Goal: Information Seeking & Learning: Learn about a topic

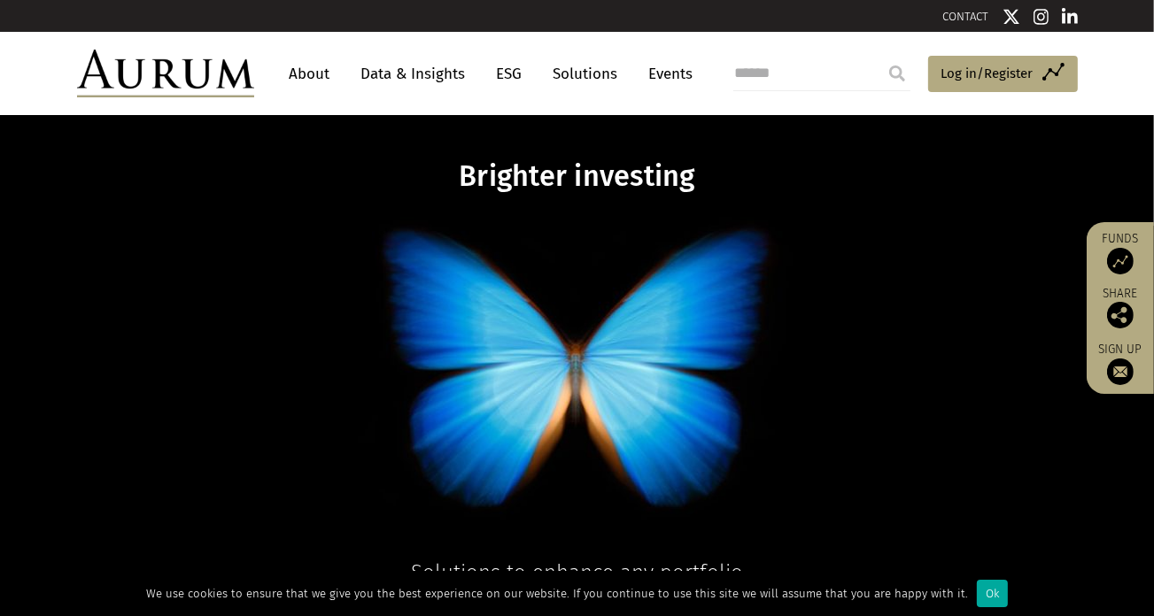
click at [501, 62] on link "ESG" at bounding box center [509, 74] width 43 height 33
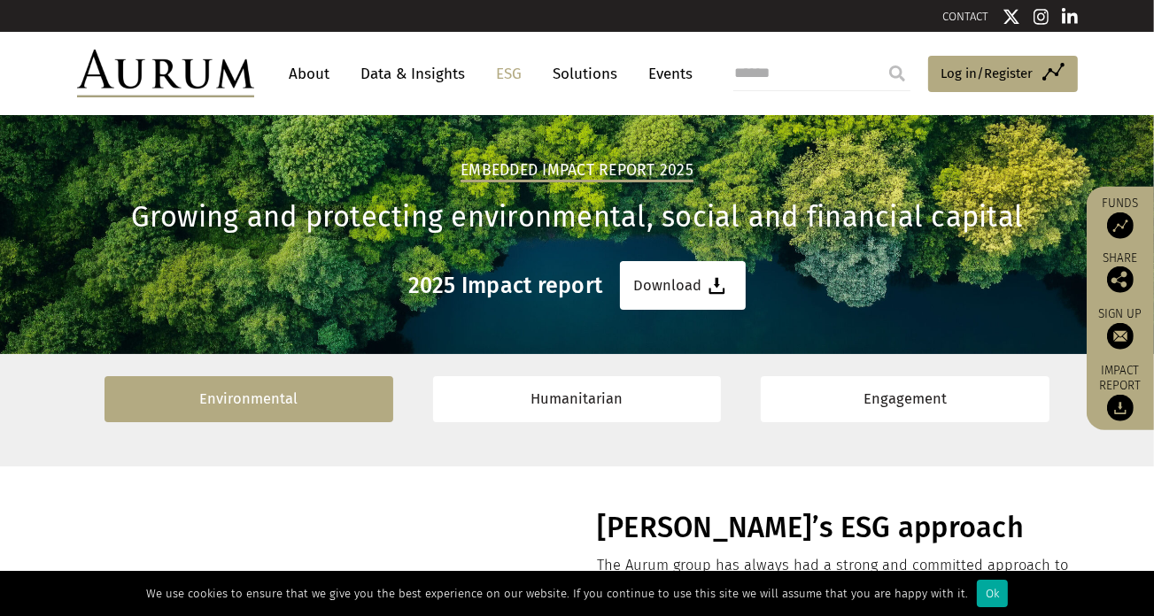
click at [349, 401] on link "Environmental" at bounding box center [248, 398] width 289 height 45
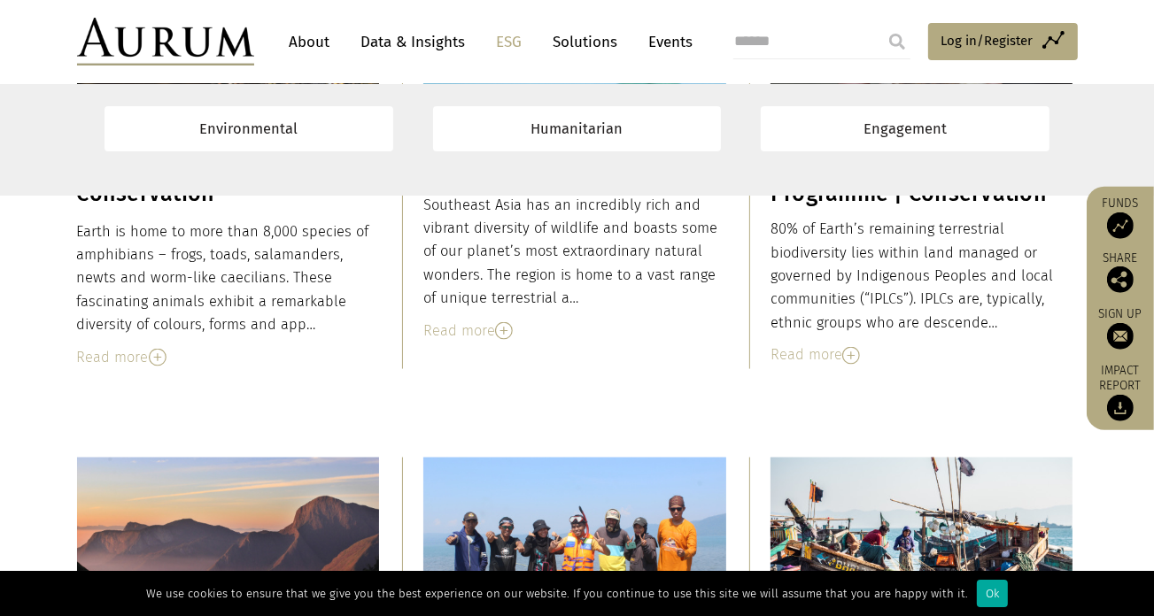
scroll to position [2840, 0]
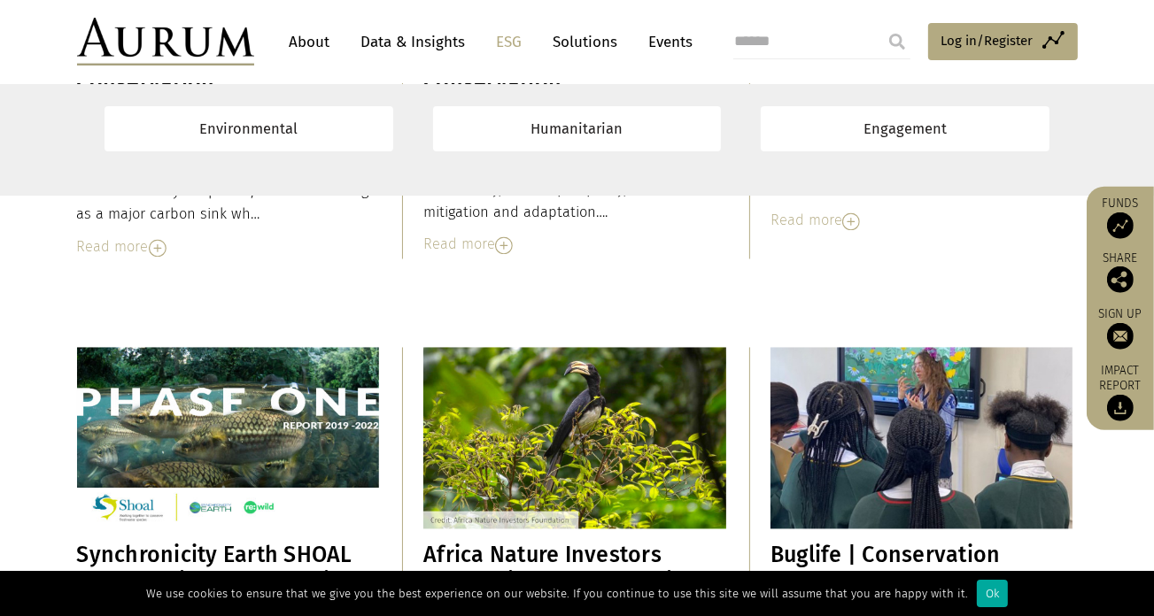
click at [311, 42] on link "About" at bounding box center [310, 42] width 58 height 33
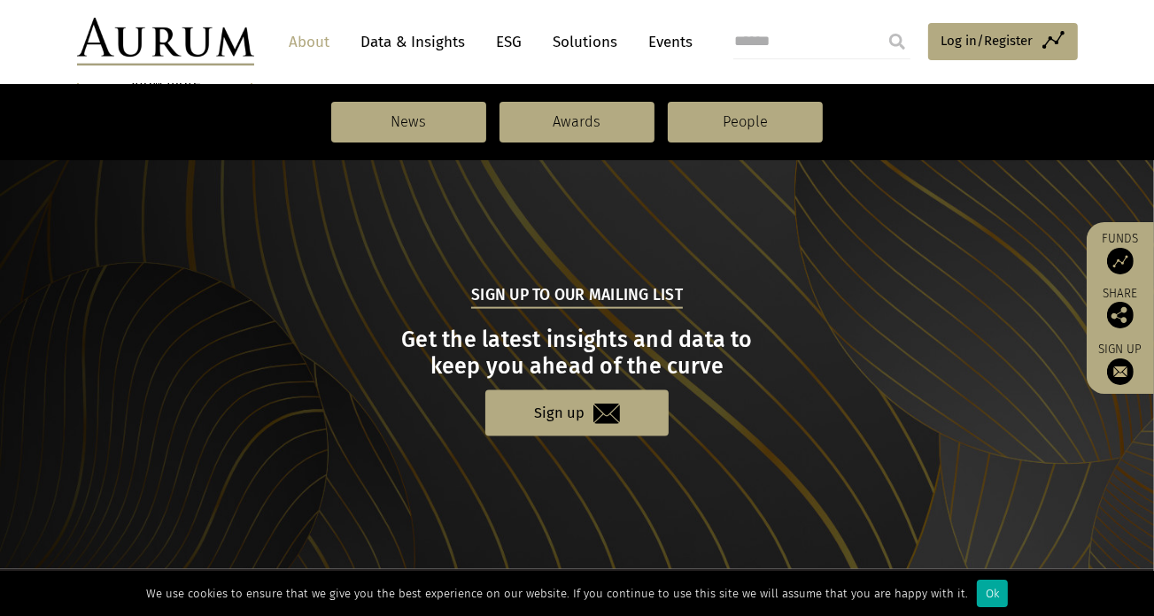
scroll to position [1787, 0]
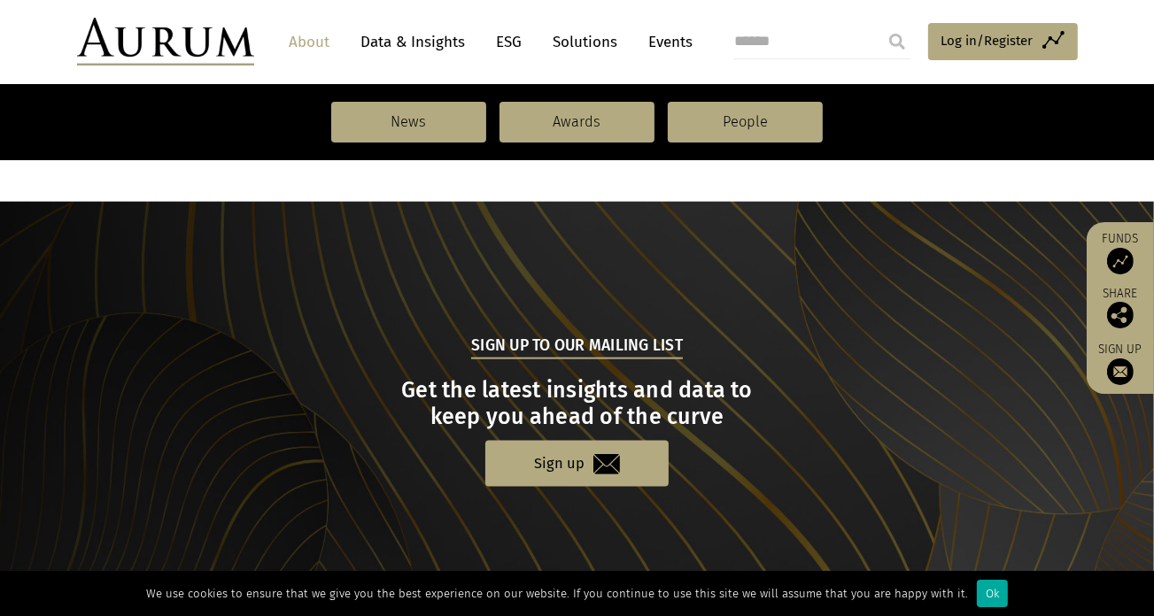
click at [776, 38] on input "search" at bounding box center [821, 41] width 177 height 35
click at [570, 42] on link "Solutions" at bounding box center [585, 42] width 82 height 33
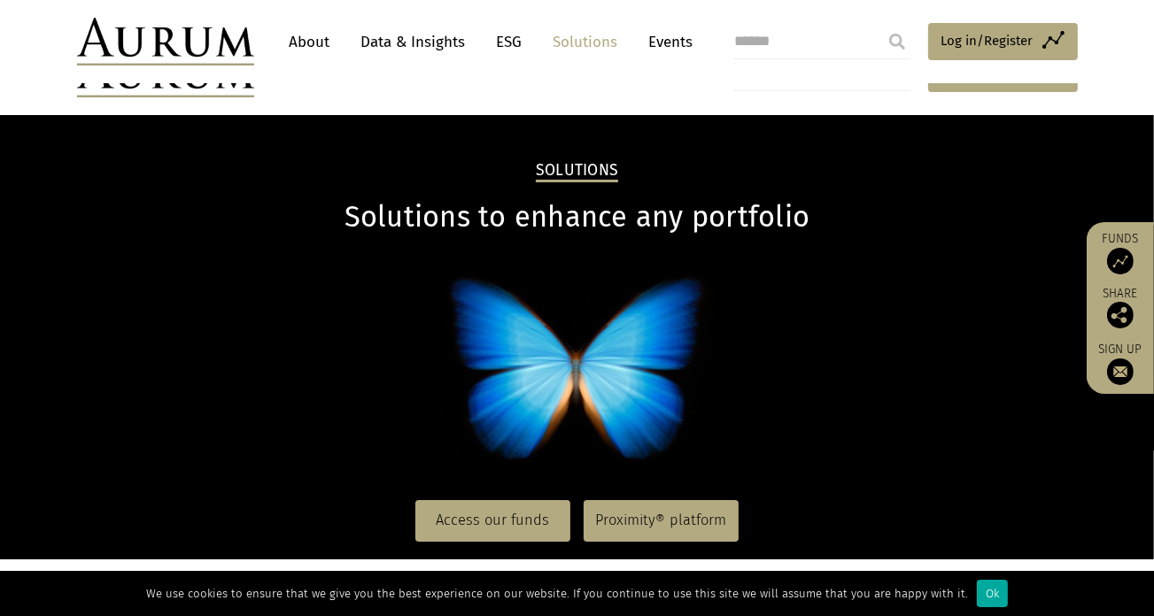
scroll to position [590, 0]
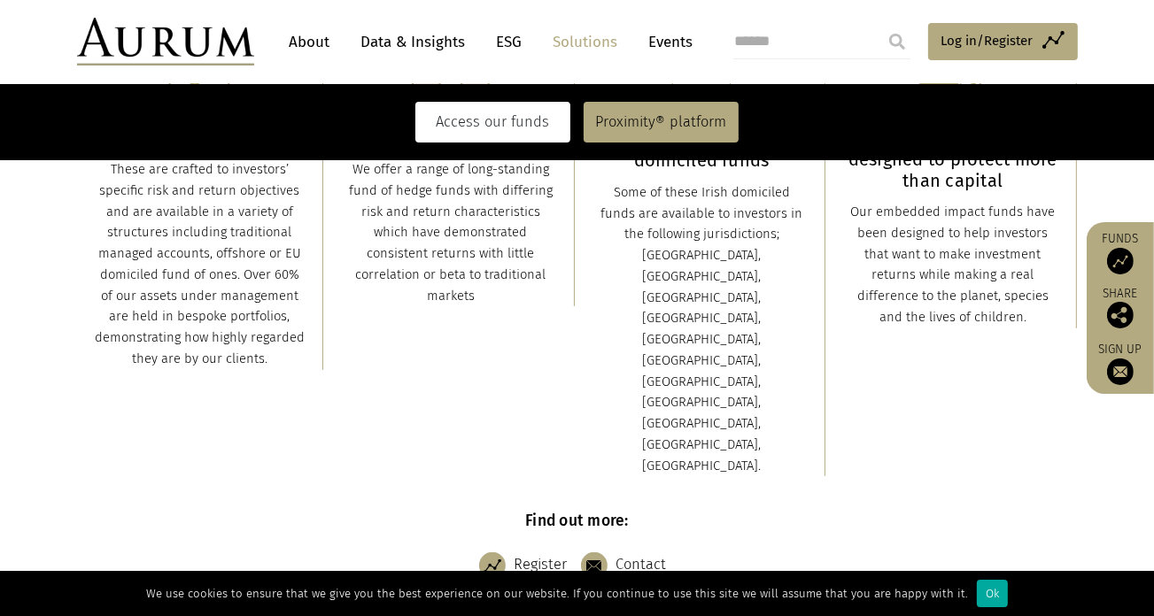
click at [521, 127] on link "Access our funds" at bounding box center [492, 122] width 155 height 41
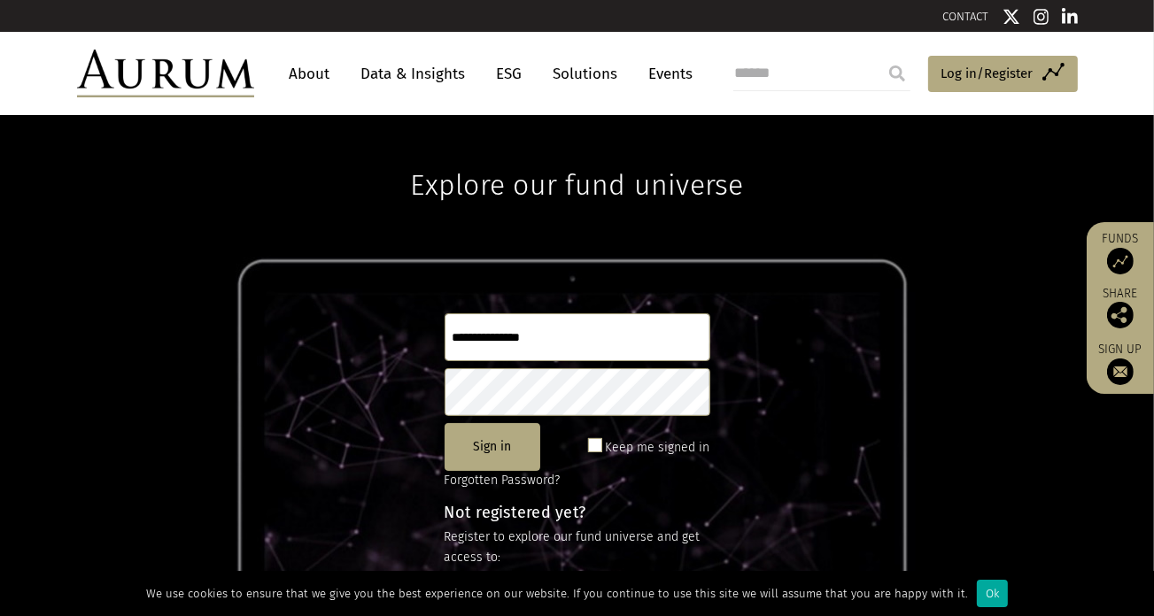
click at [316, 73] on link "About" at bounding box center [310, 74] width 58 height 33
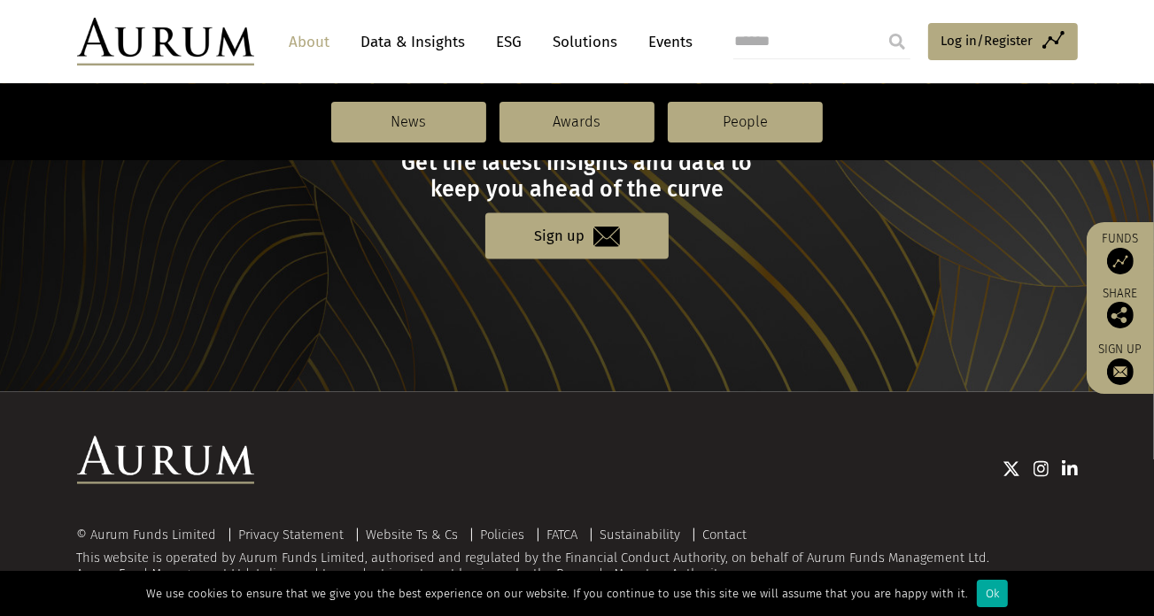
scroll to position [2023, 0]
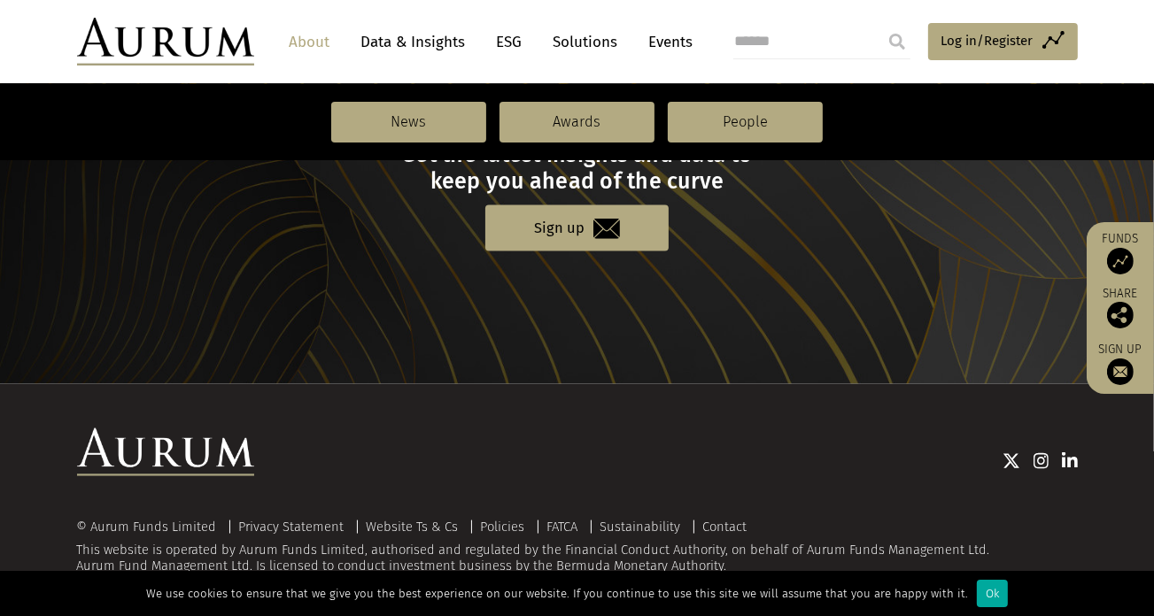
click at [149, 215] on p "Sign up" at bounding box center [577, 227] width 996 height 45
click at [209, 241] on p "Sign up" at bounding box center [577, 227] width 996 height 45
click at [113, 86] on nav "News Awards People" at bounding box center [577, 122] width 1154 height 76
click at [174, 112] on nav "News Awards People" at bounding box center [577, 122] width 1154 height 76
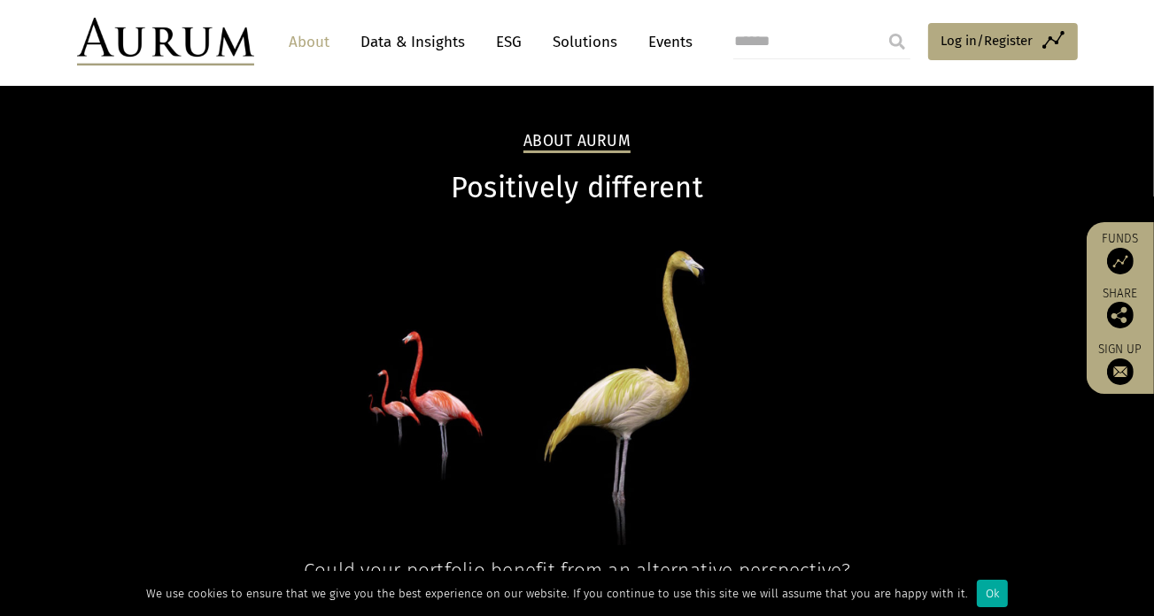
scroll to position [0, 0]
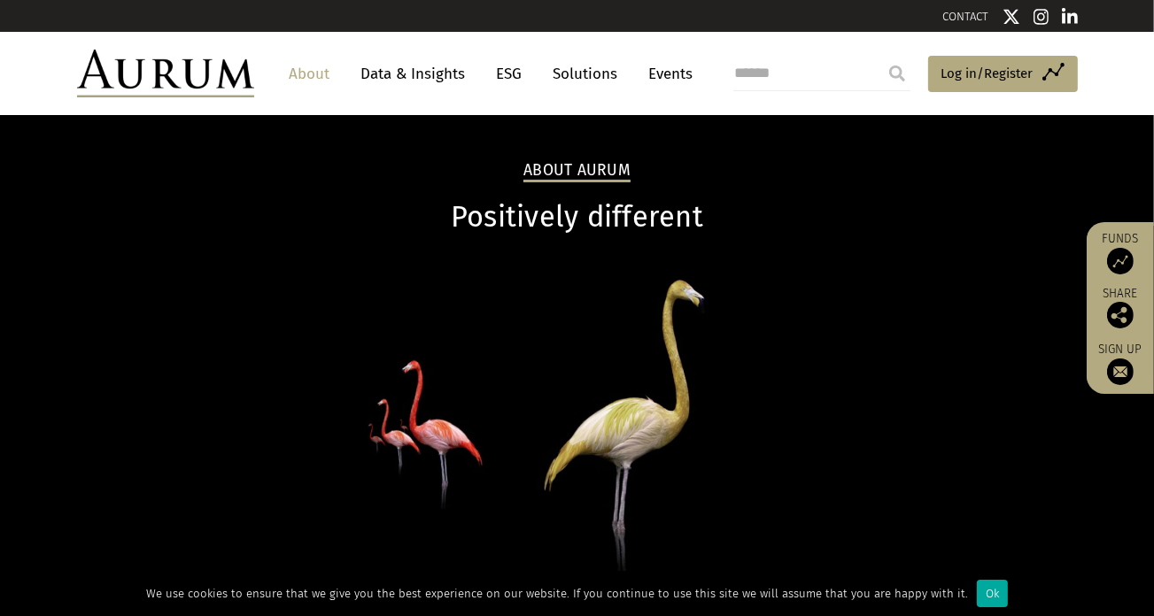
click at [574, 70] on link "Solutions" at bounding box center [585, 74] width 82 height 33
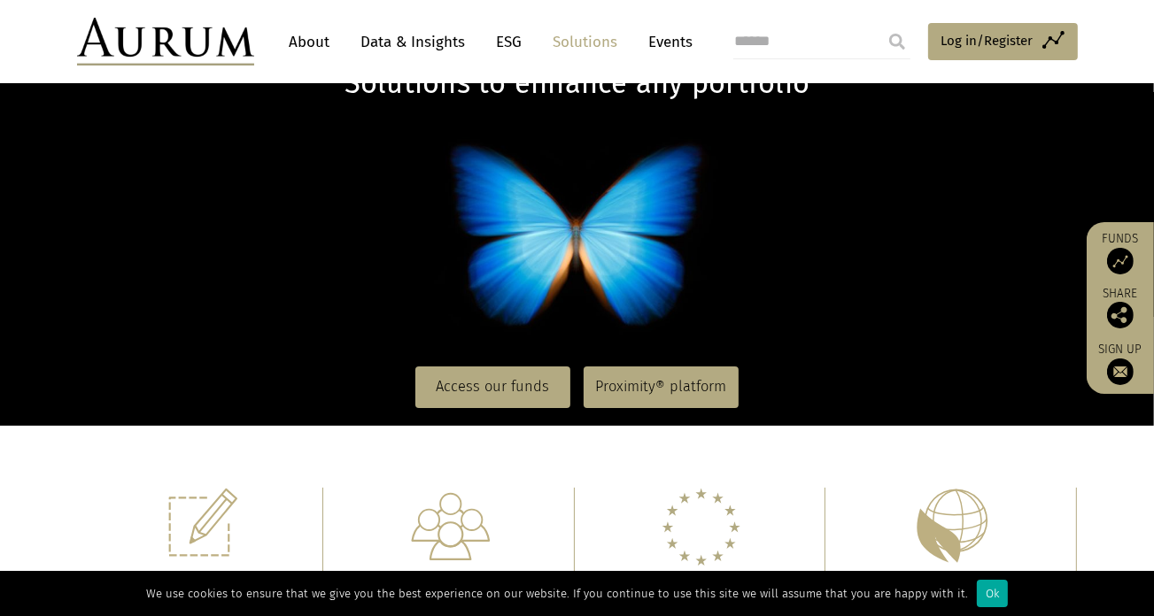
scroll to position [118, 0]
